Goal: Task Accomplishment & Management: Manage account settings

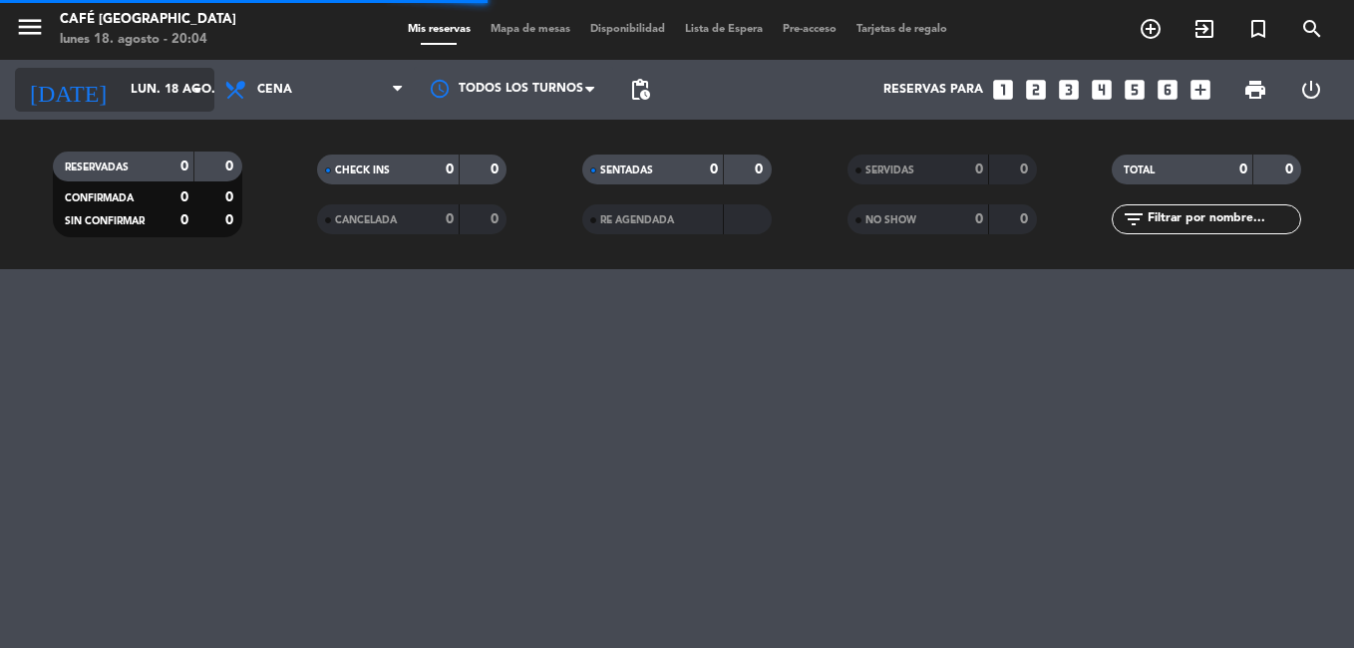
click at [121, 93] on input "lun. 18 ago." at bounding box center [205, 90] width 168 height 34
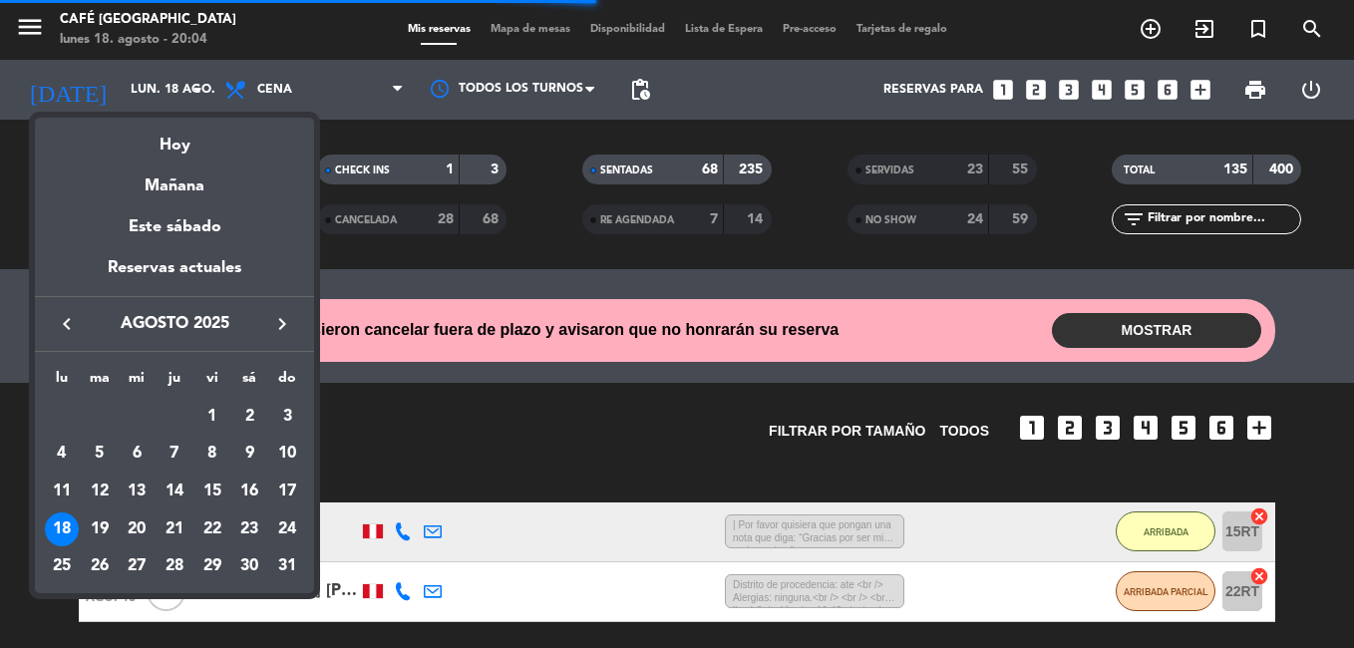
click at [251, 493] on div "16" at bounding box center [249, 492] width 34 height 34
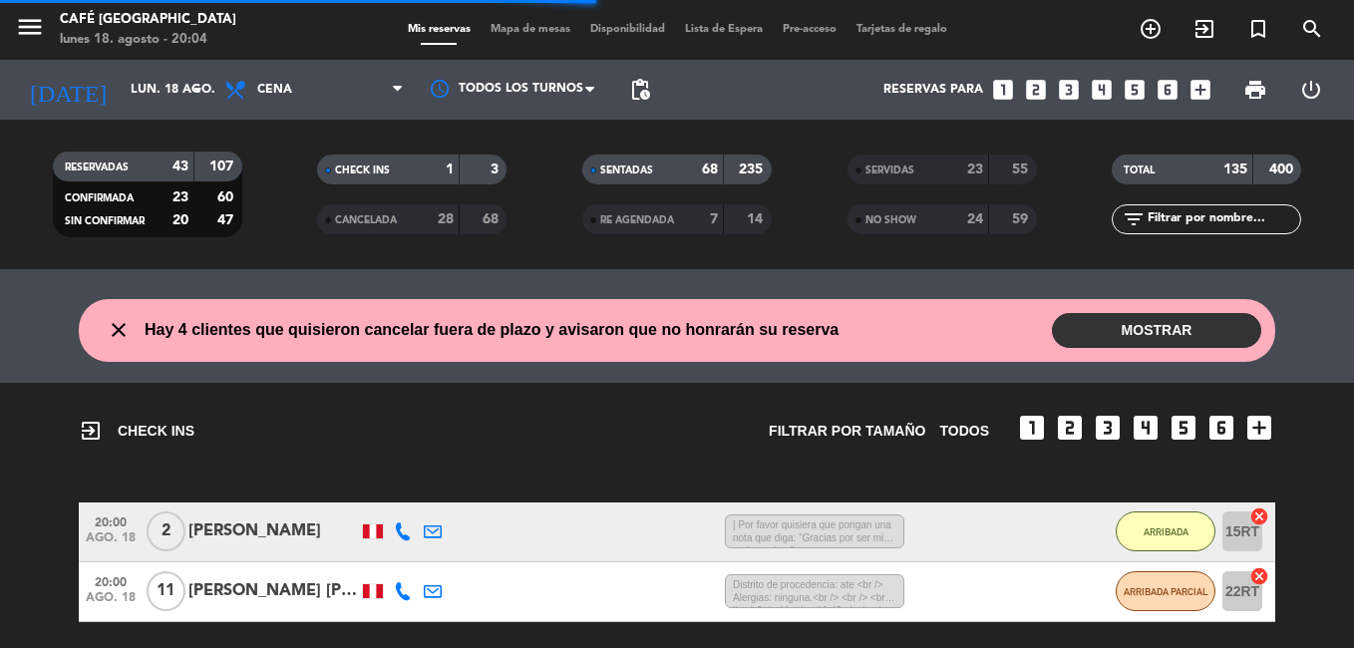
type input "sáb. 16 ago."
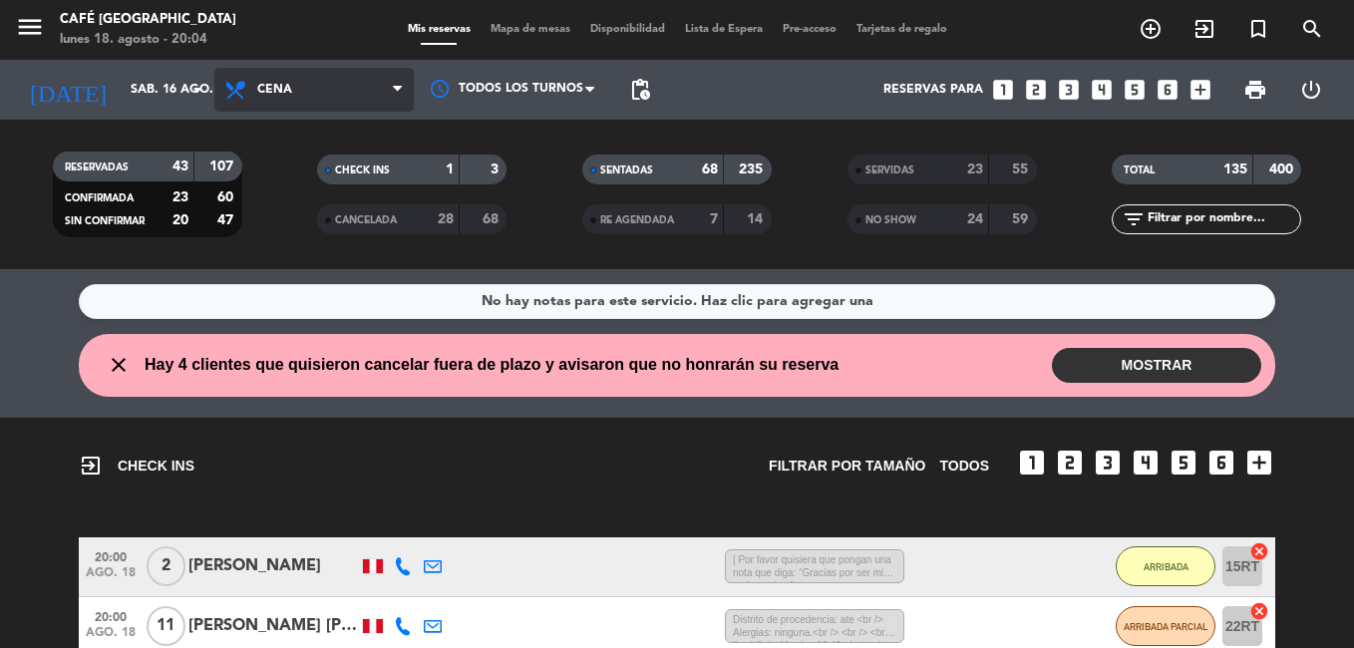
click at [316, 89] on span "Cena" at bounding box center [313, 90] width 199 height 44
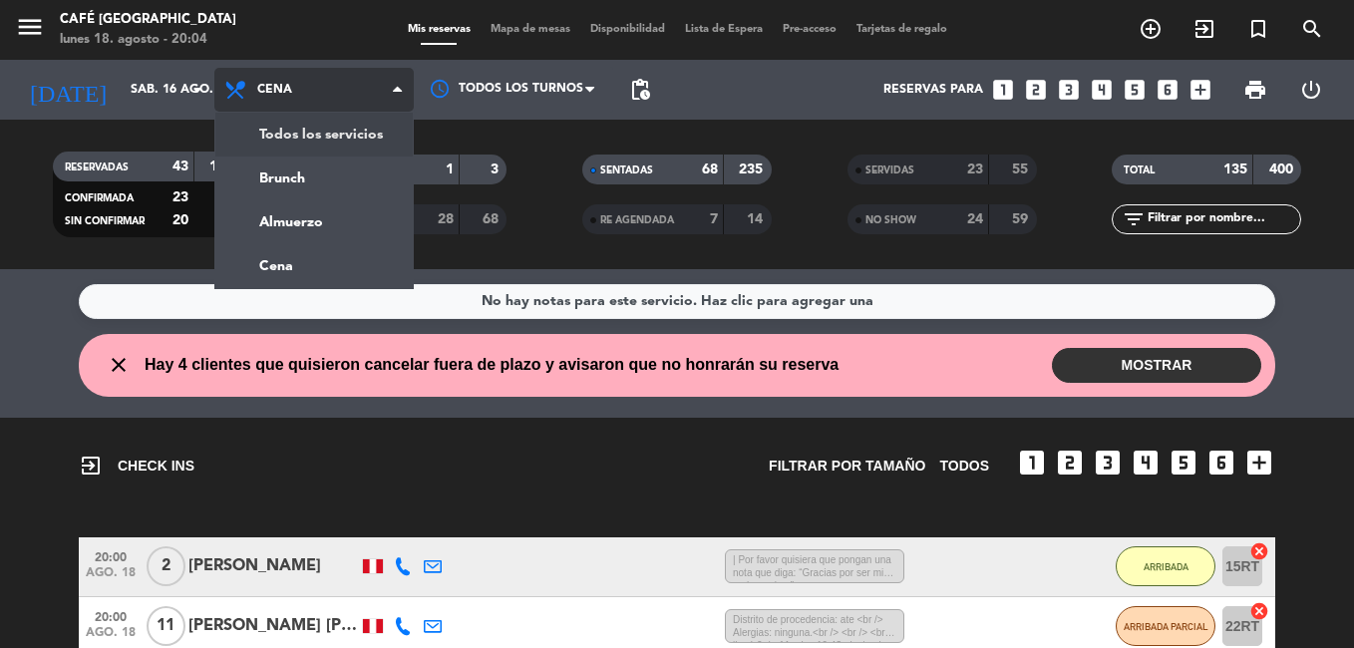
click at [353, 131] on div "menu Café Museo Larco lunes 18. agosto - 20:04 Mis reservas Mapa de mesas Dispo…" at bounding box center [677, 134] width 1354 height 269
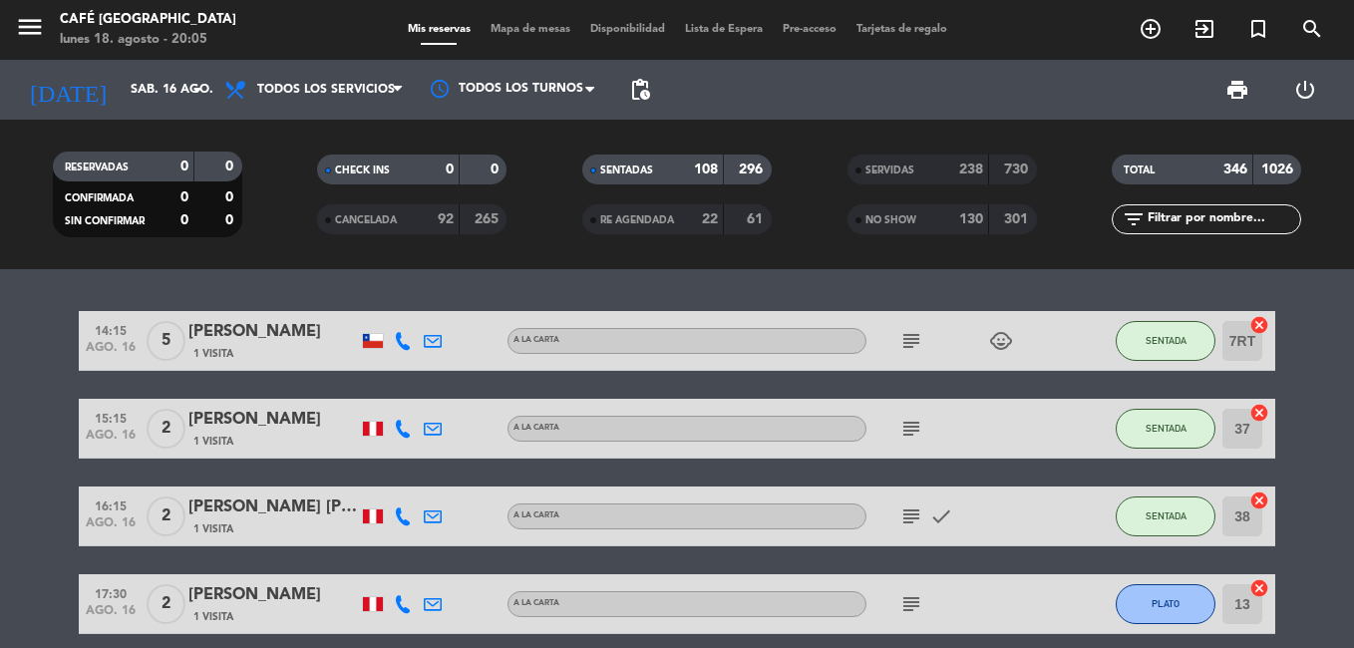
click at [923, 170] on div "SERVIDAS" at bounding box center [898, 170] width 92 height 23
click at [1190, 222] on input "text" at bounding box center [1223, 219] width 155 height 22
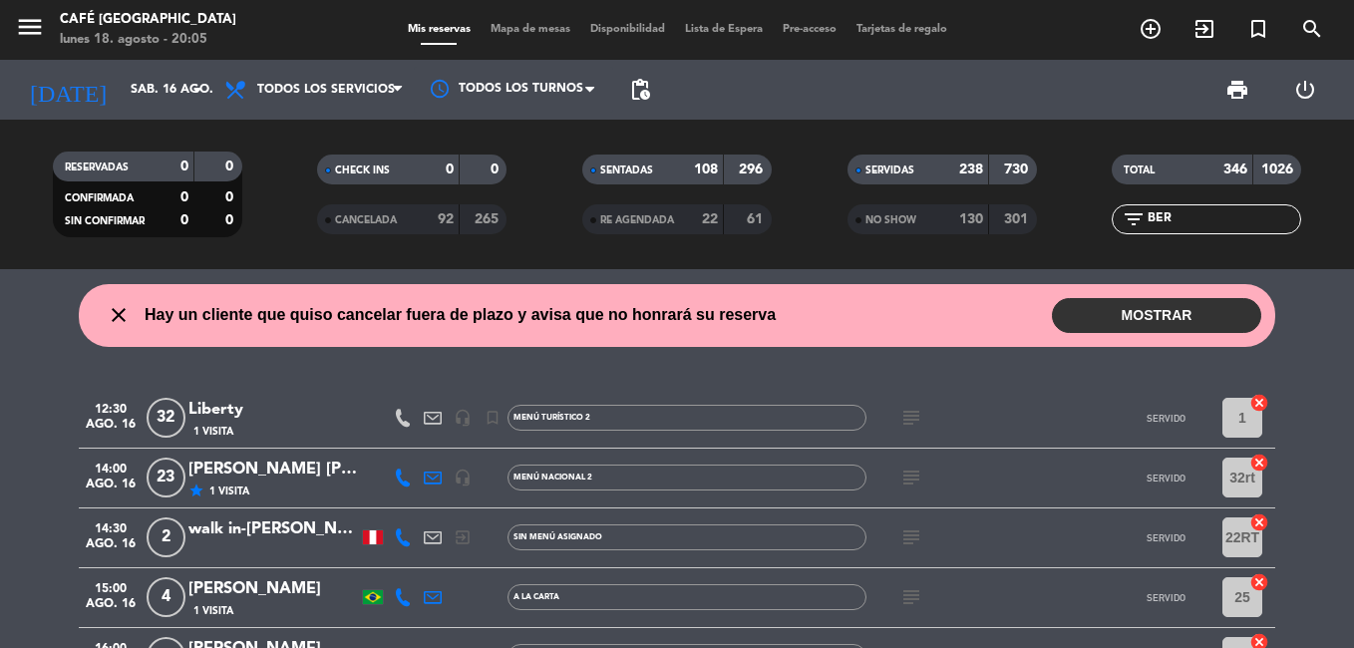
type input "BER"
click at [263, 474] on div "[PERSON_NAME] [PERSON_NAME]" at bounding box center [272, 470] width 169 height 26
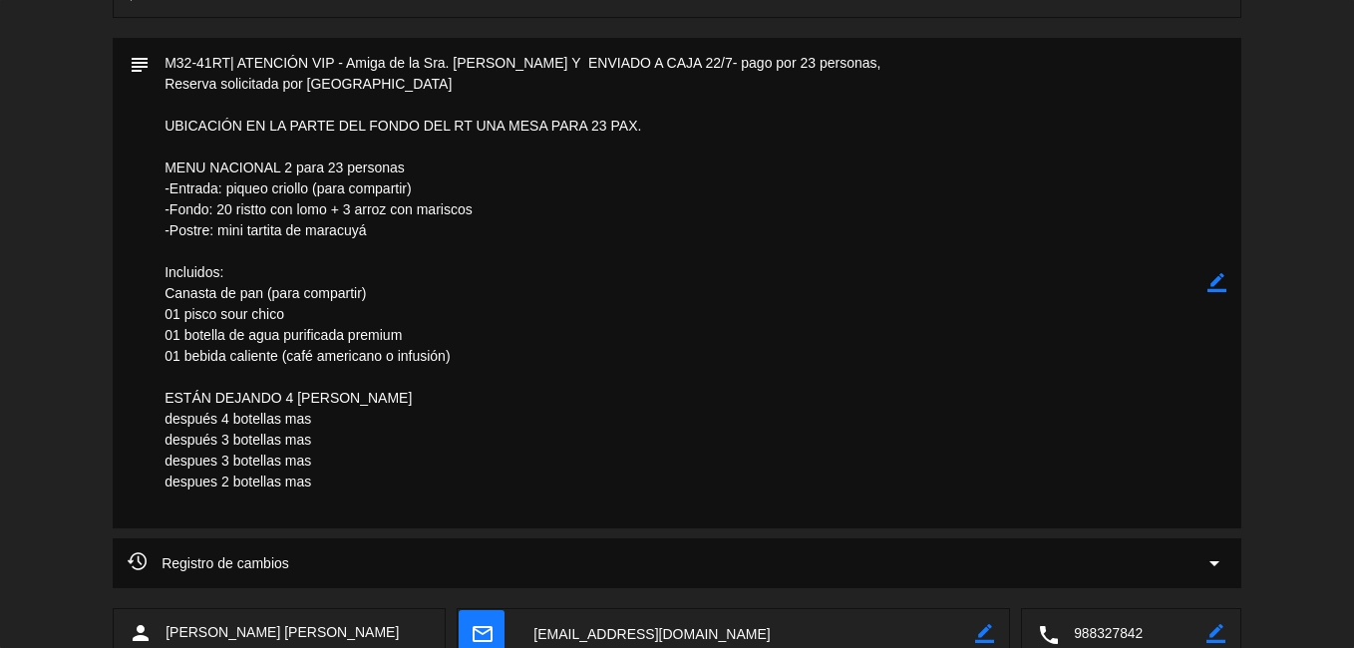
scroll to position [1035, 0]
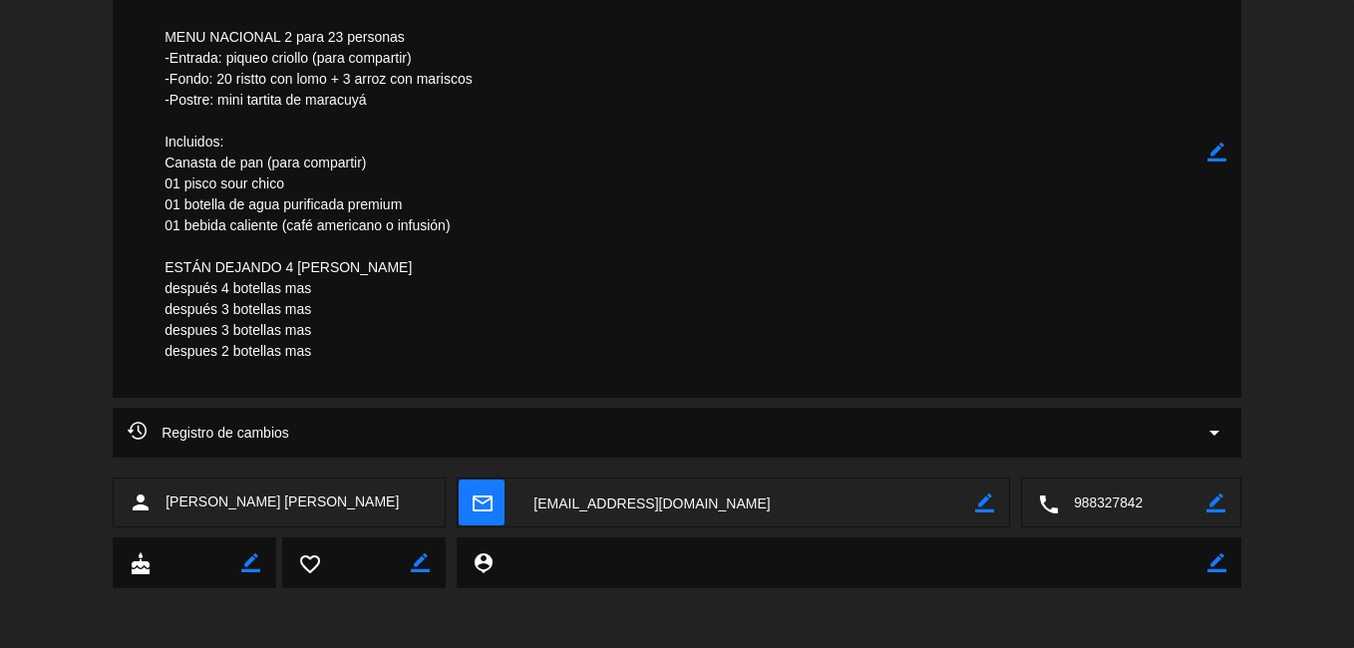
click at [601, 233] on textarea at bounding box center [679, 152] width 1058 height 491
click at [589, 501] on textarea at bounding box center [746, 504] width 457 height 50
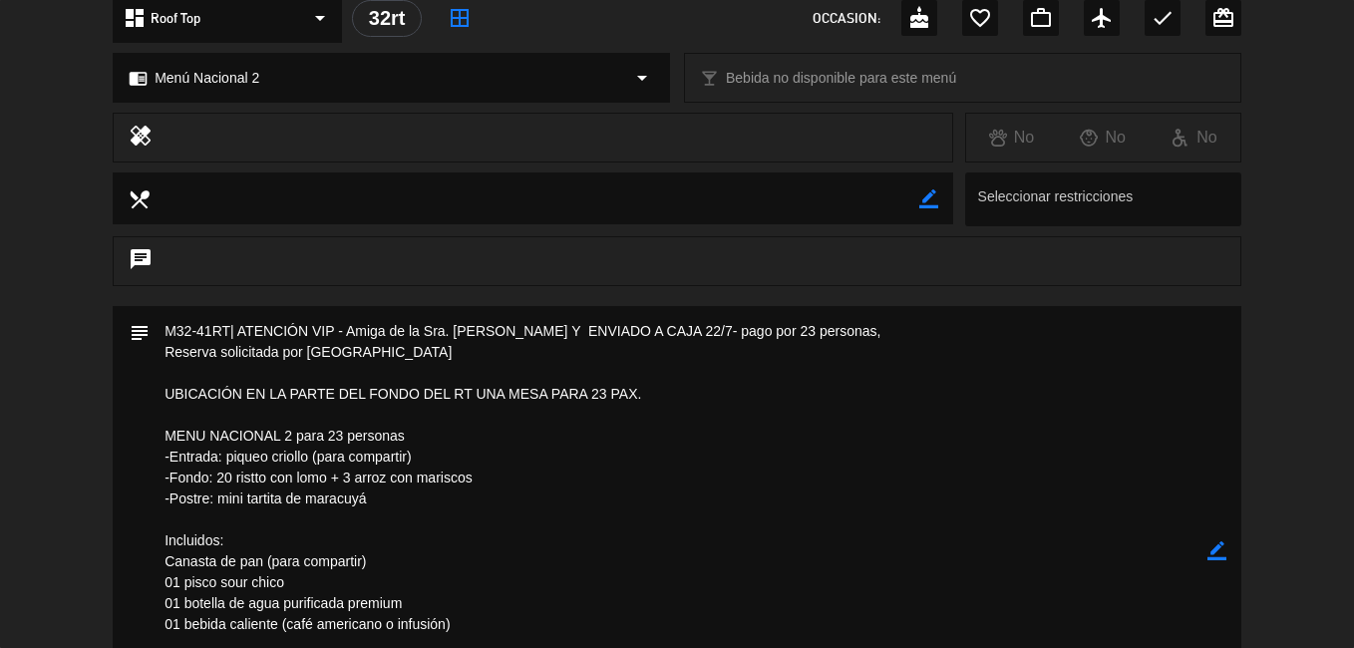
scroll to position [337, 0]
